Goal: Communication & Community: Share content

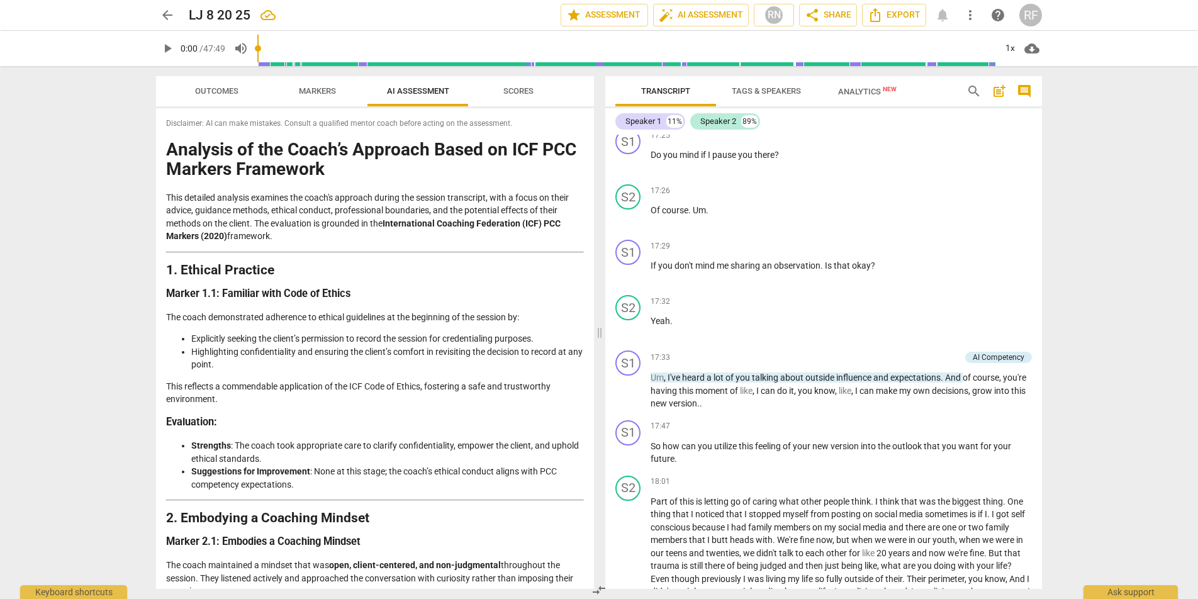
scroll to position [2607, 0]
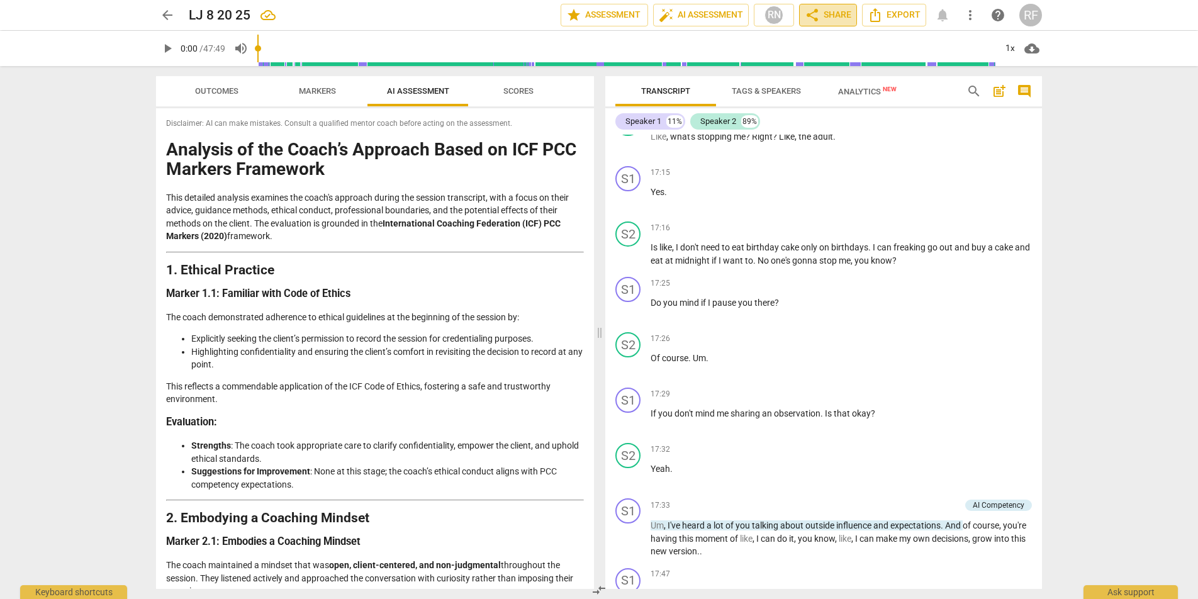
click at [846, 16] on span "share Share" at bounding box center [828, 15] width 47 height 15
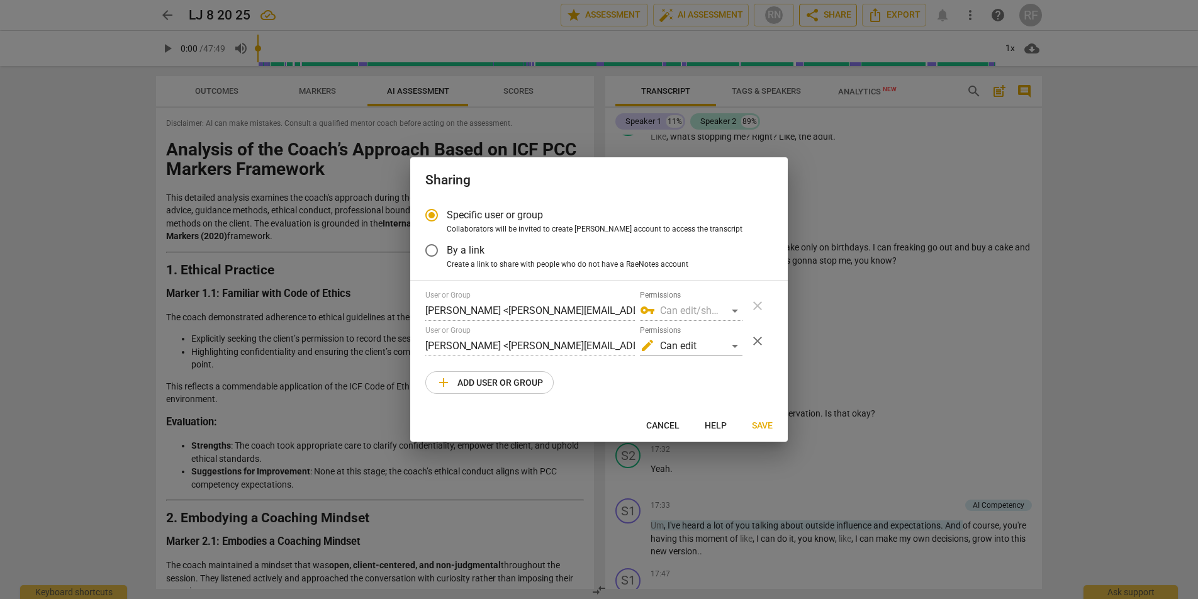
radio input "false"
click at [474, 252] on span "By a link" at bounding box center [466, 250] width 38 height 14
click at [447, 252] on input "By a link" at bounding box center [432, 250] width 30 height 30
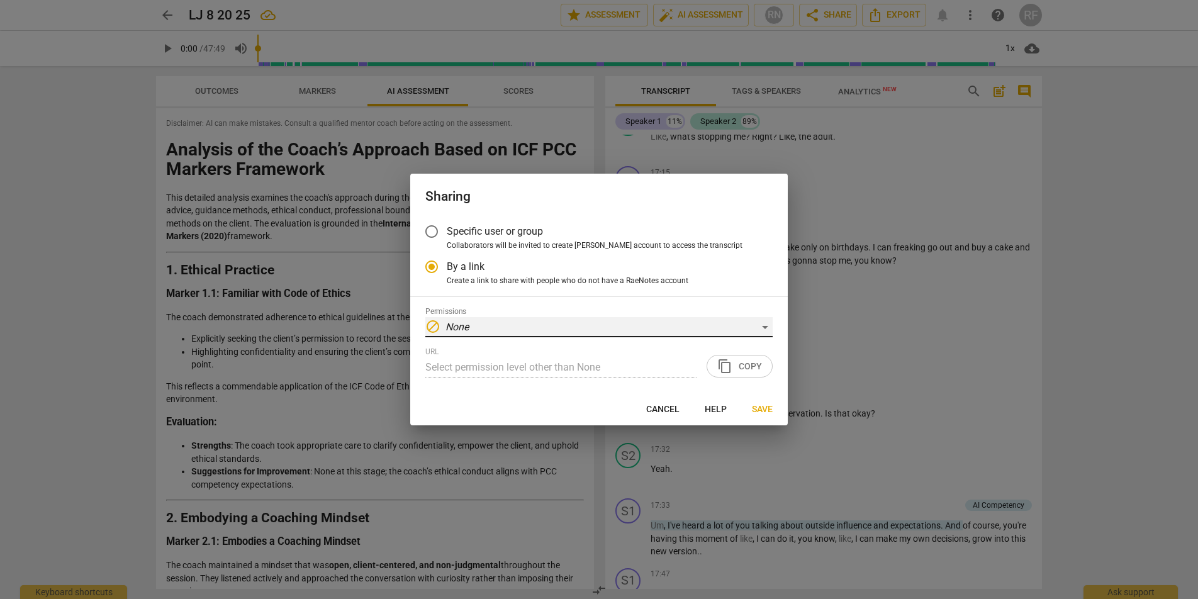
click at [558, 334] on div "block None" at bounding box center [598, 327] width 347 height 20
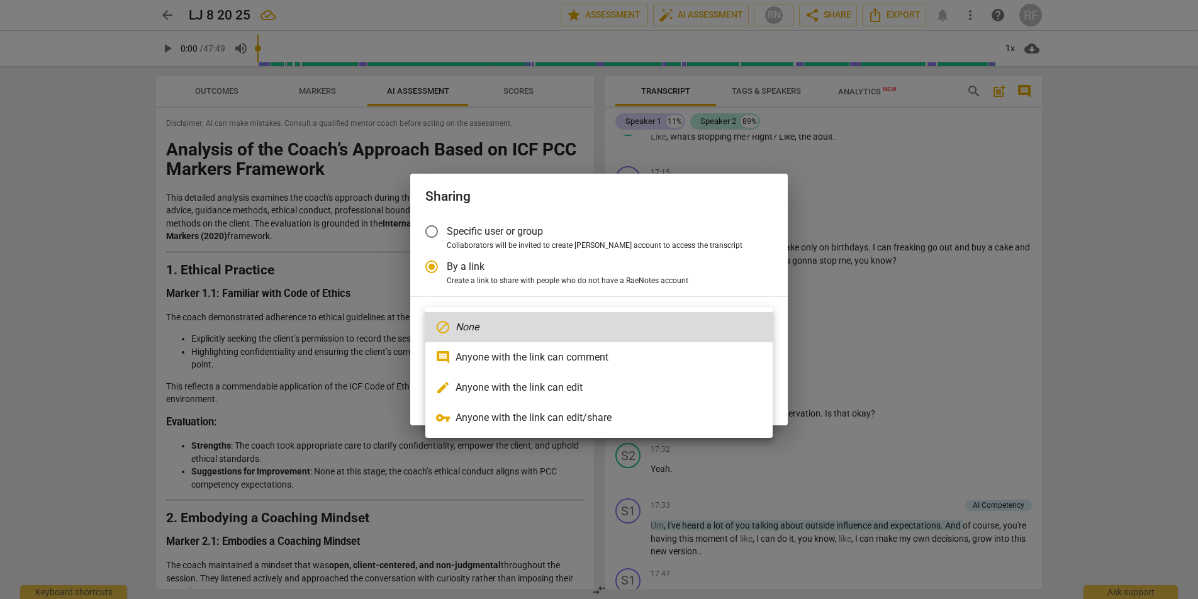
click at [568, 276] on div at bounding box center [599, 299] width 1198 height 599
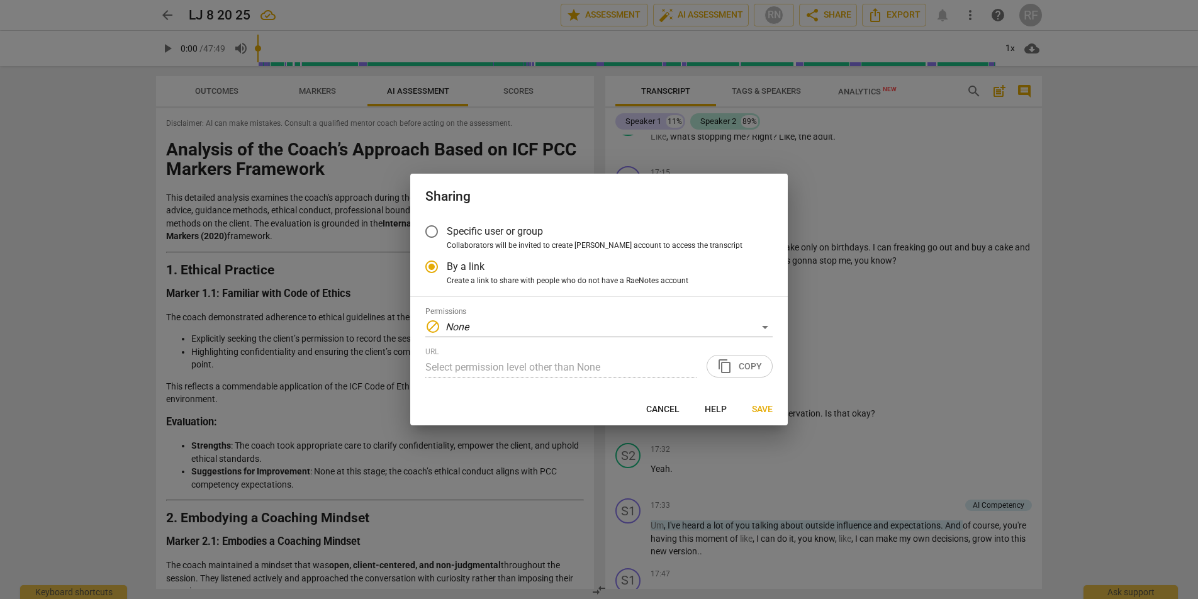
click at [744, 368] on div "URL Select permission level other than None content_copy Copy" at bounding box center [598, 362] width 347 height 30
click at [724, 334] on div "block None" at bounding box center [598, 327] width 347 height 20
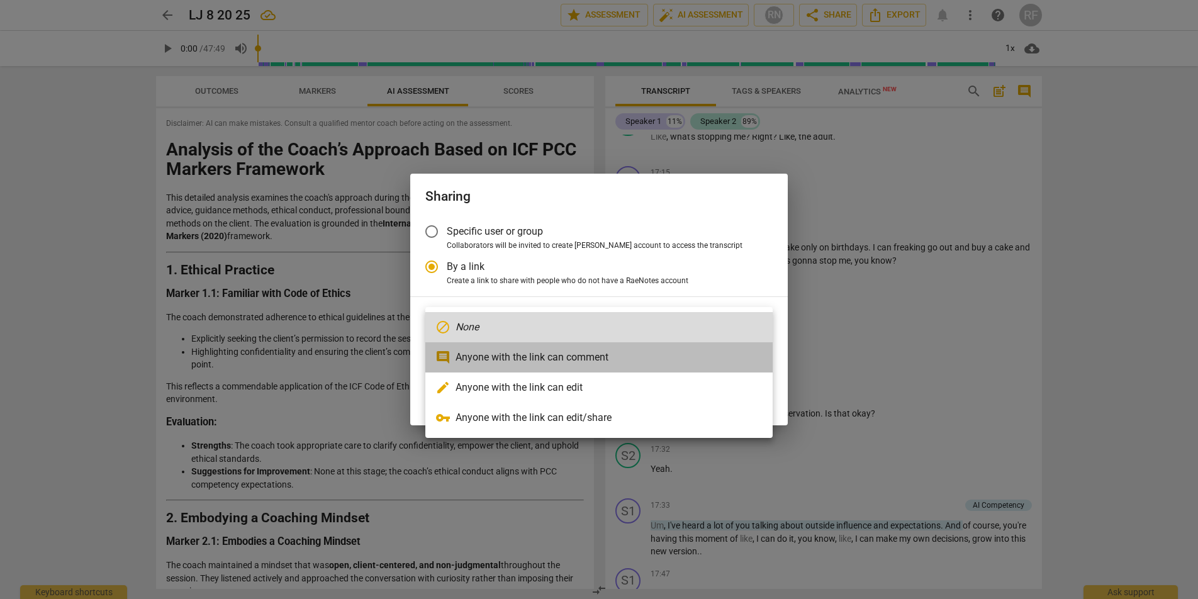
click at [655, 351] on li "comment Anyone with the link can comment" at bounding box center [598, 357] width 347 height 30
radio input "false"
type input "[URL][DOMAIN_NAME]"
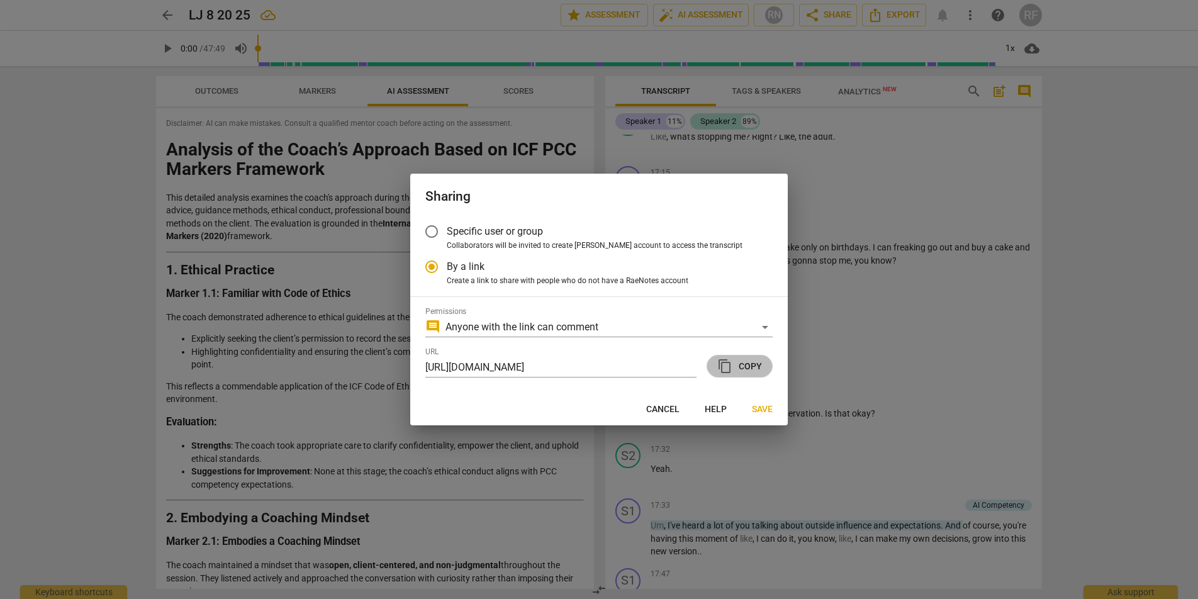
click at [727, 369] on span "content_copy" at bounding box center [724, 366] width 15 height 15
click at [872, 285] on div at bounding box center [599, 299] width 1198 height 599
radio input "false"
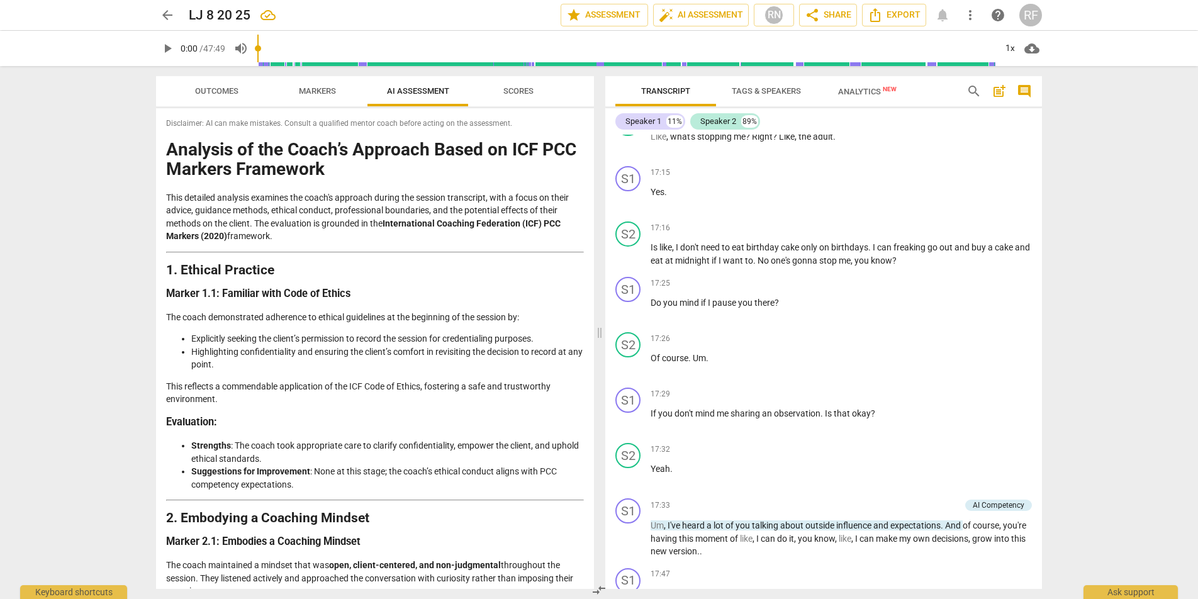
click at [163, 18] on span "arrow_back" at bounding box center [167, 15] width 15 height 15
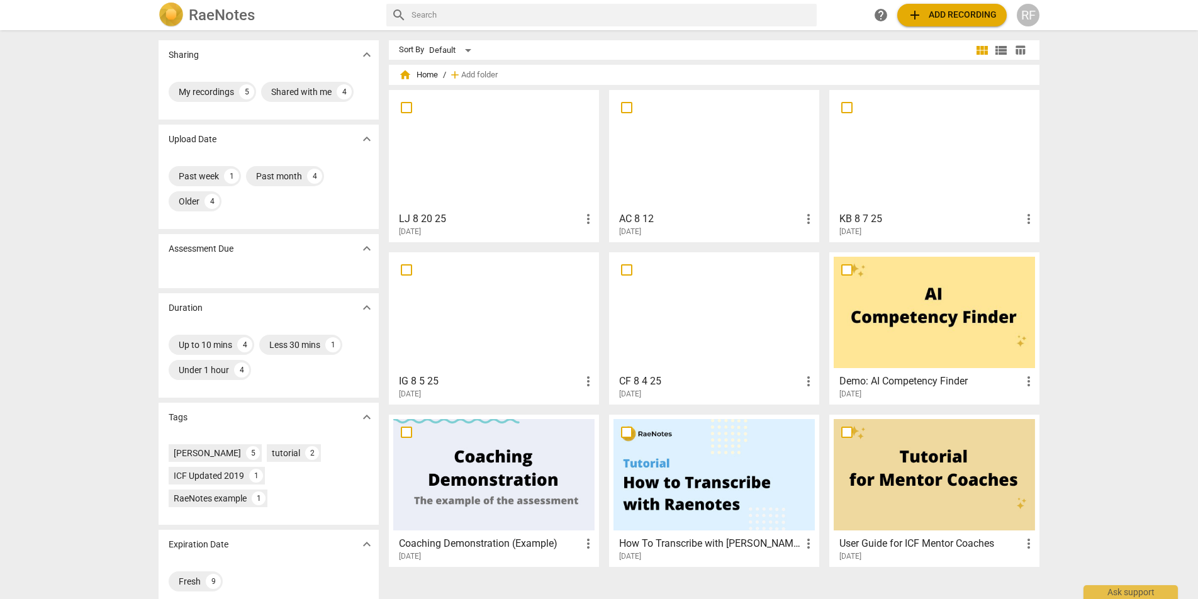
click at [43, 213] on div "Sharing expand_more My recordings 5 Shared with me 4 Upload Date expand_more Pa…" at bounding box center [599, 315] width 1198 height 568
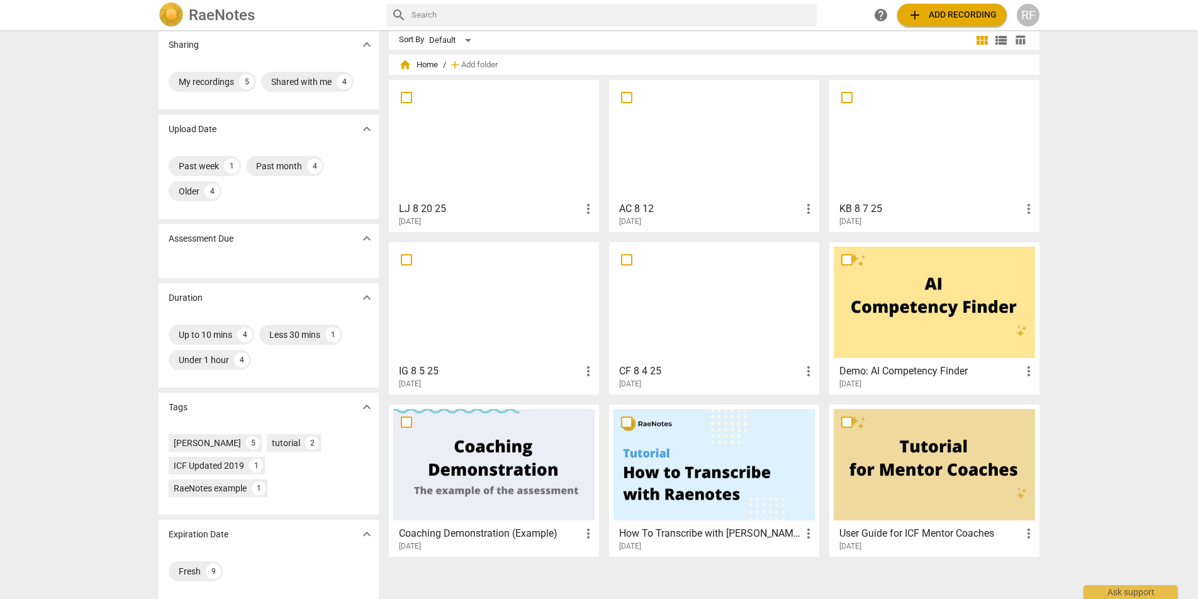
scroll to position [15, 0]
